Goal: Transaction & Acquisition: Purchase product/service

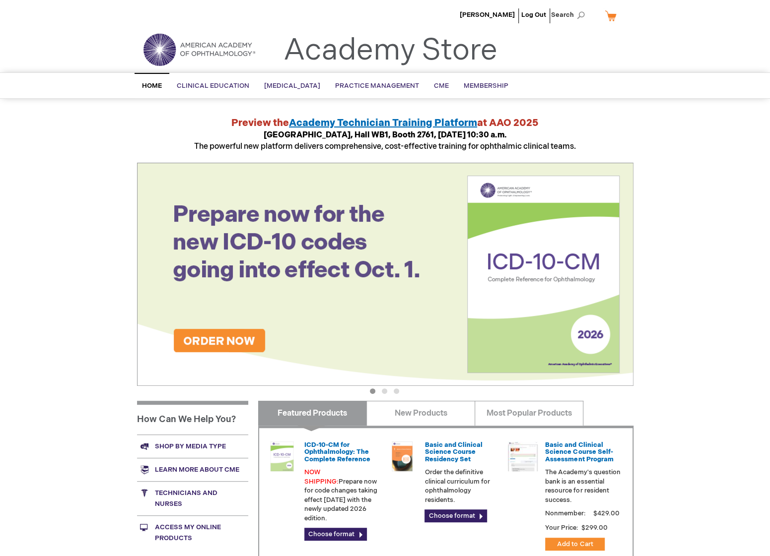
click at [399, 392] on button "3" at bounding box center [395, 390] width 5 height 5
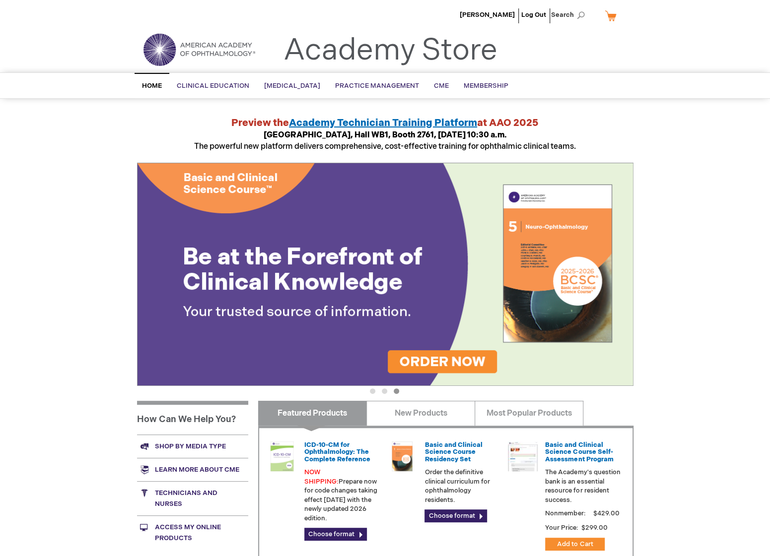
click at [330, 312] on img at bounding box center [385, 274] width 496 height 223
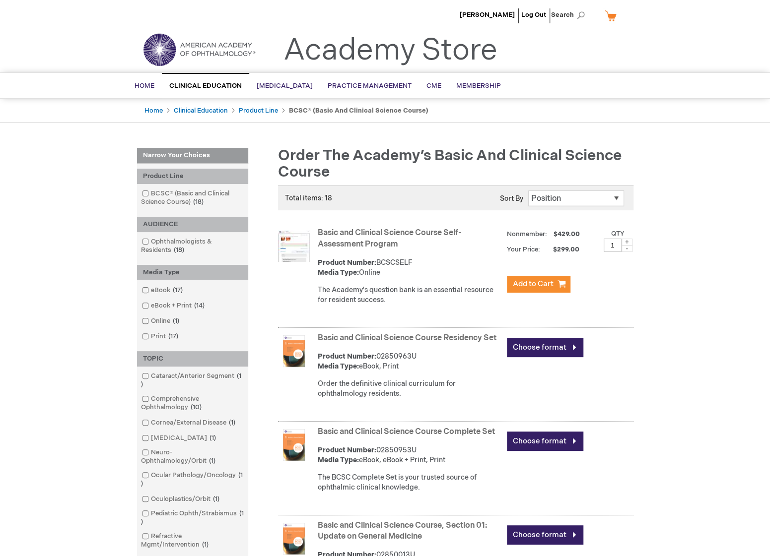
click at [414, 437] on link "Basic and Clinical Science Course Complete Set" at bounding box center [406, 431] width 177 height 9
